Goal: Check status: Check status

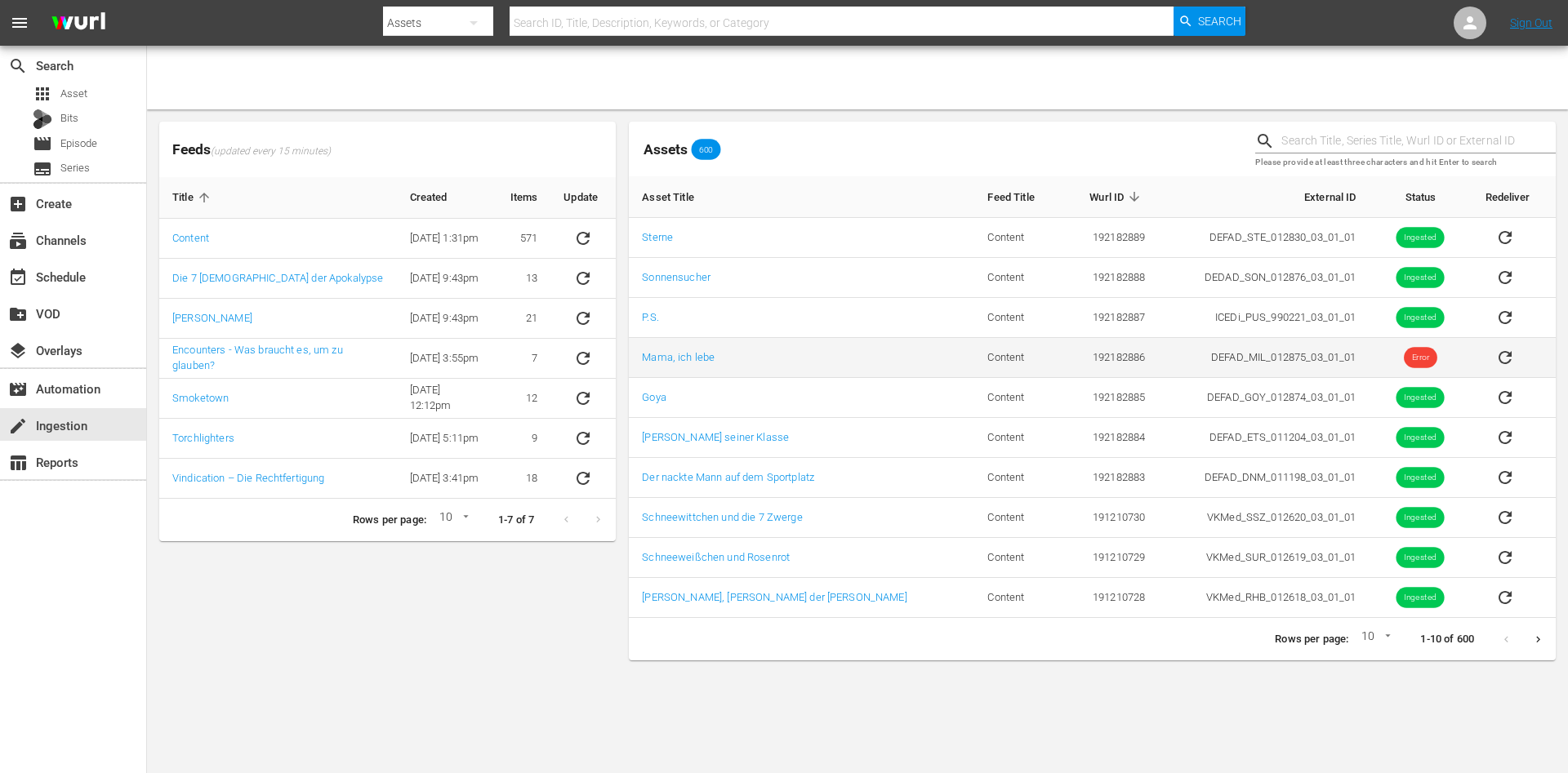
click at [1499, 359] on icon "sticky table" at bounding box center [1505, 357] width 19 height 19
click at [112, 429] on div "create Ingestion" at bounding box center [73, 424] width 147 height 33
click at [685, 342] on td "Mama, ich lebe" at bounding box center [802, 357] width 346 height 40
click at [696, 358] on link "Mama, ich lebe" at bounding box center [678, 357] width 73 height 13
